Goal: Information Seeking & Learning: Stay updated

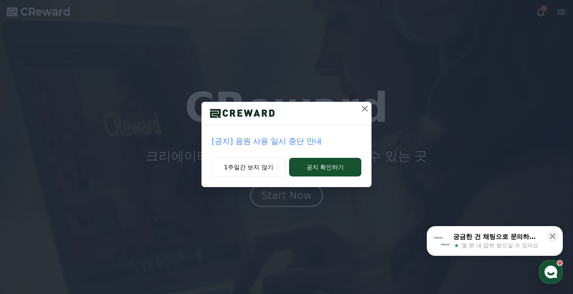
click at [278, 142] on p "[공지] 음원 사용 일시 중단 안내" at bounding box center [287, 142] width 150 height 12
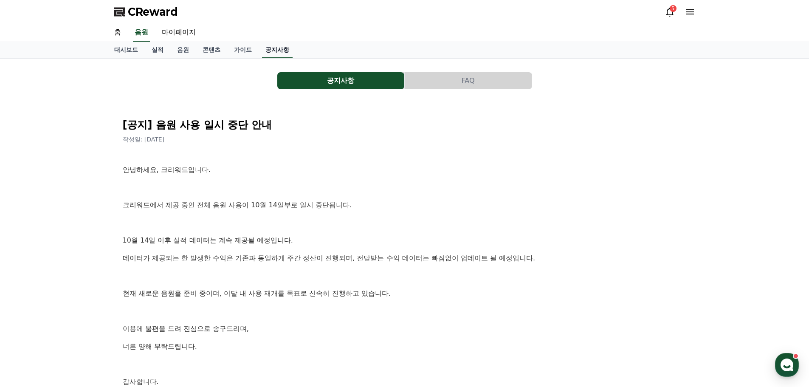
click at [273, 50] on link "공지사항" at bounding box center [277, 50] width 31 height 16
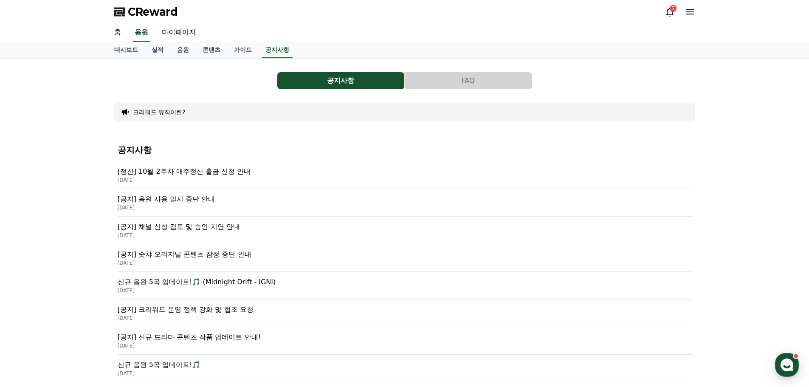
click at [200, 227] on p "[공지] 채널 신청 검토 및 승인 지연 안내" at bounding box center [405, 227] width 574 height 10
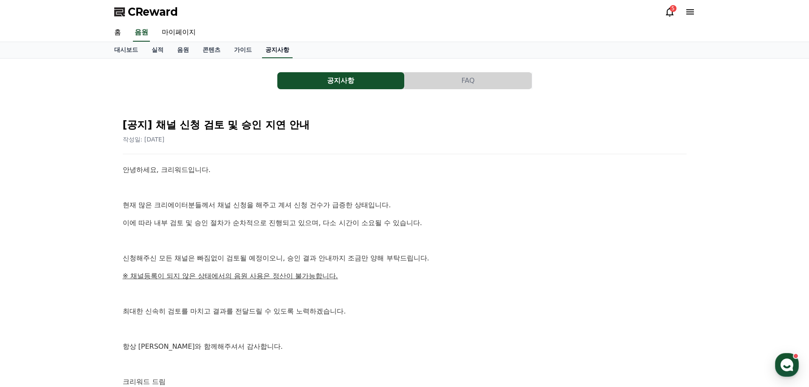
click at [274, 53] on link "공지사항" at bounding box center [277, 50] width 31 height 16
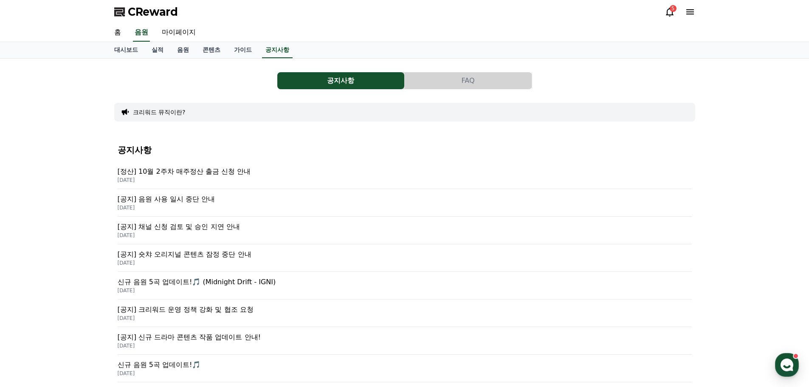
click at [169, 201] on p "[공지] 음원 사용 일시 중단 안내" at bounding box center [405, 199] width 574 height 10
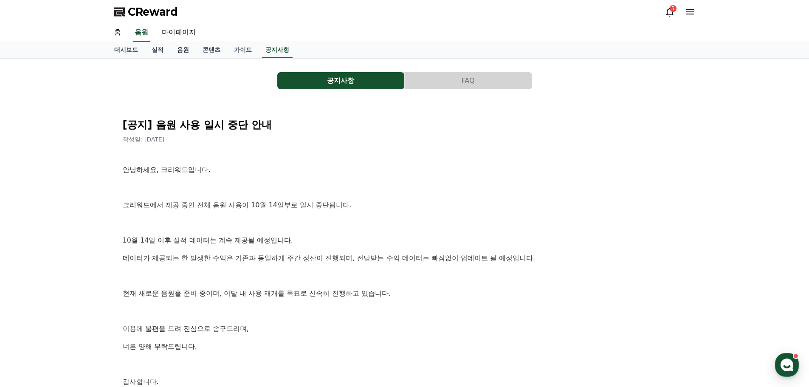
click at [185, 52] on link "음원" at bounding box center [182, 50] width 25 height 16
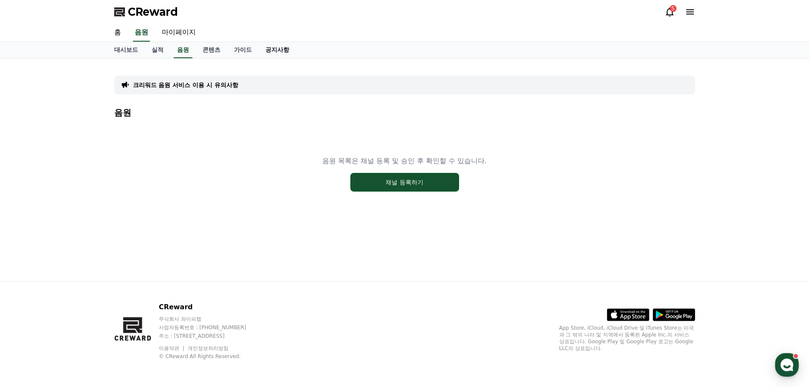
click at [284, 51] on link "공지사항" at bounding box center [277, 50] width 37 height 16
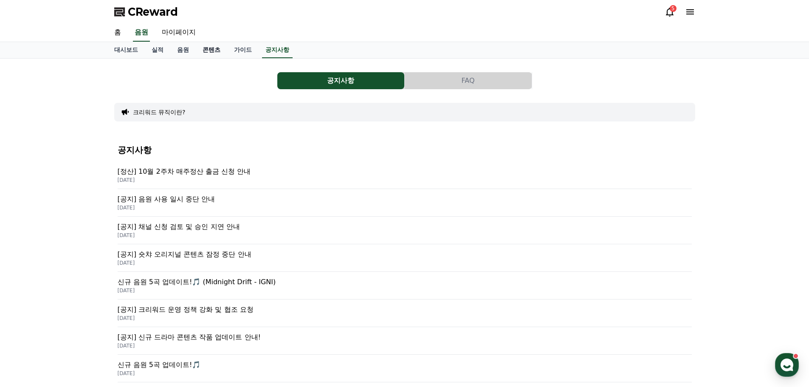
click at [211, 51] on link "콘텐츠" at bounding box center [211, 50] width 31 height 16
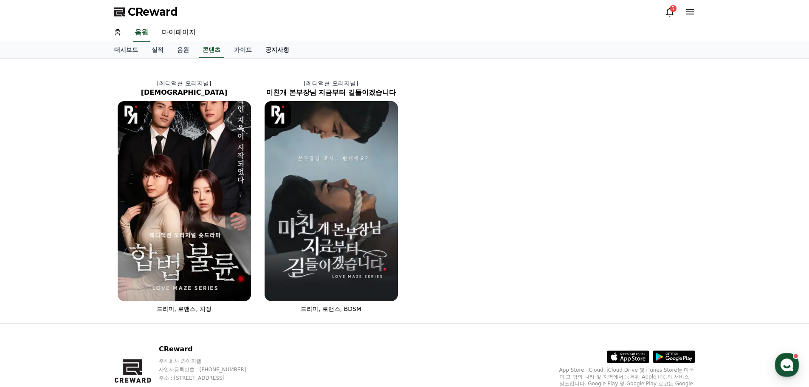
click at [275, 47] on link "공지사항" at bounding box center [277, 50] width 37 height 16
